Goal: Information Seeking & Learning: Learn about a topic

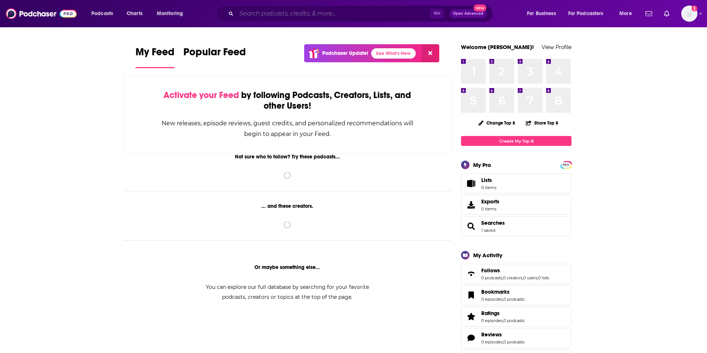
click at [324, 9] on input "Search podcasts, credits, & more..." at bounding box center [333, 14] width 194 height 12
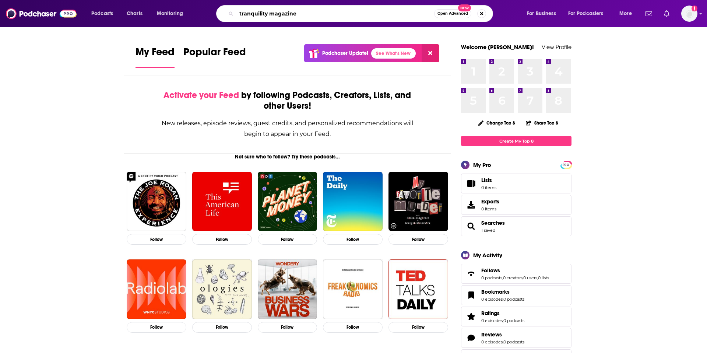
type input "tranquility magazine"
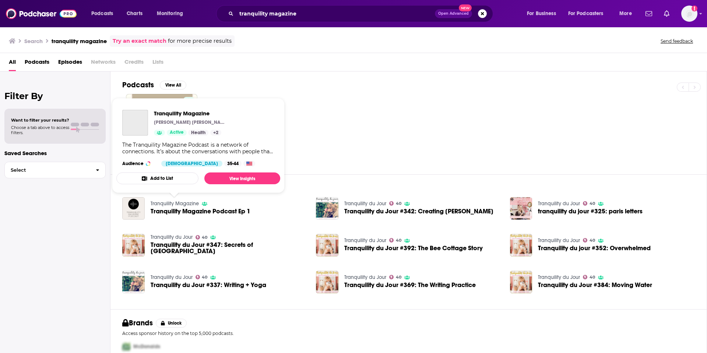
click at [188, 202] on link "Tranquility Magazine" at bounding box center [175, 203] width 48 height 6
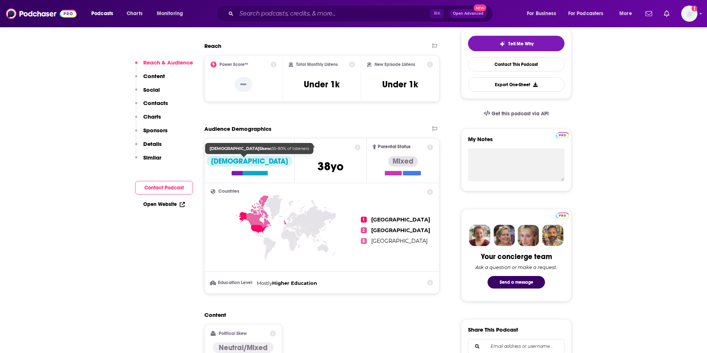
scroll to position [261, 0]
